Goal: Task Accomplishment & Management: Manage account settings

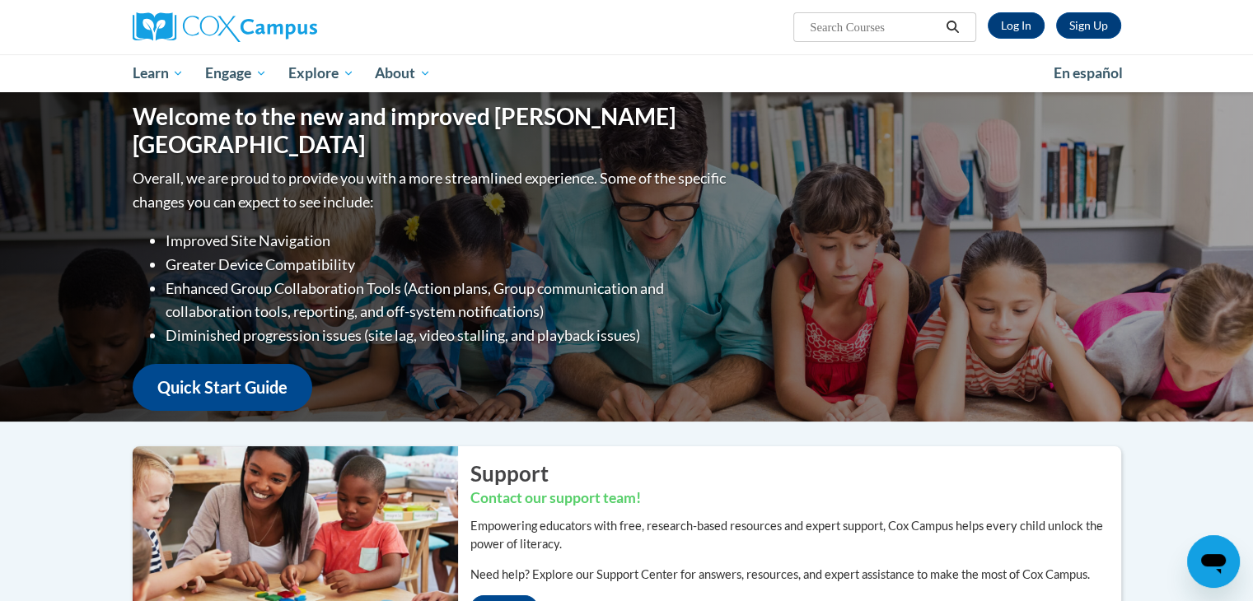
drag, startPoint x: 954, startPoint y: 33, endPoint x: 982, endPoint y: 25, distance: 29.2
click at [955, 33] on button "Search" at bounding box center [952, 27] width 25 height 20
click at [1006, 26] on link "Log In" at bounding box center [1015, 25] width 57 height 26
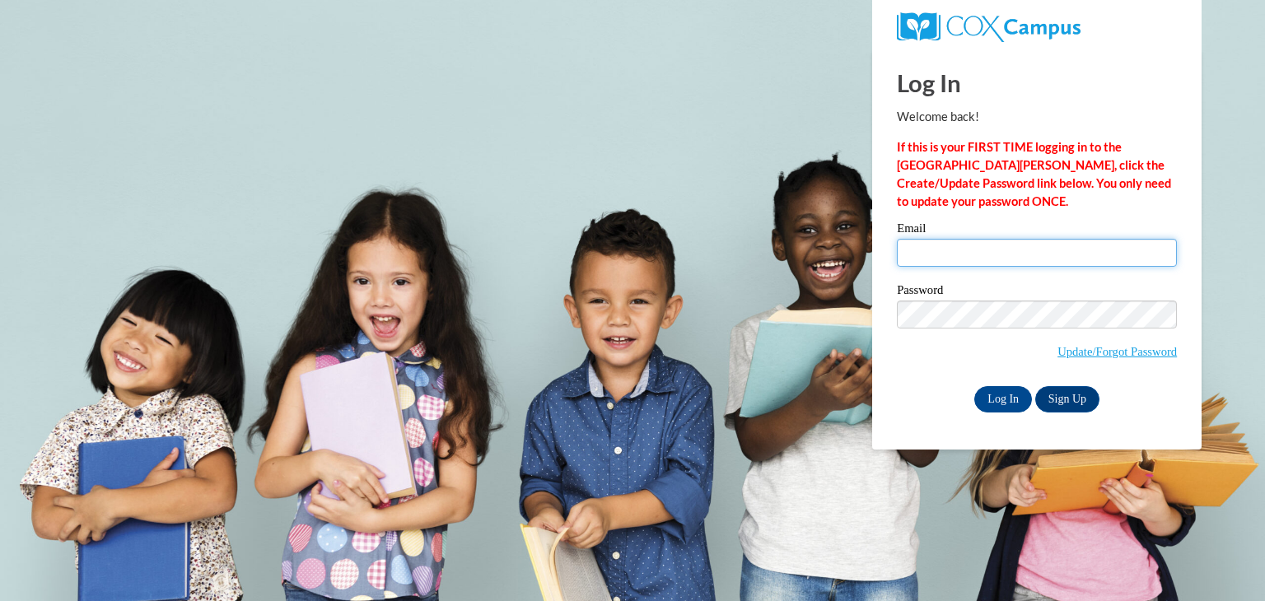
click at [969, 251] on input "Email" at bounding box center [1037, 253] width 280 height 28
type input "sbuckmaster@keswickchristian.org"
click at [929, 348] on span "Update/Forgot Password" at bounding box center [1037, 335] width 280 height 68
click at [985, 398] on input "Log In" at bounding box center [1003, 399] width 58 height 26
